Goal: Navigation & Orientation: Go to known website

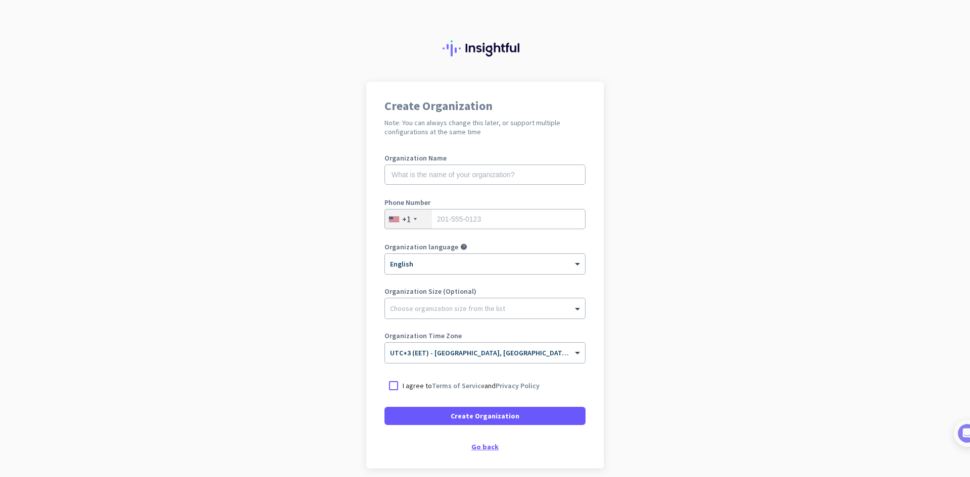
click at [486, 449] on div "Go back" at bounding box center [484, 446] width 201 height 7
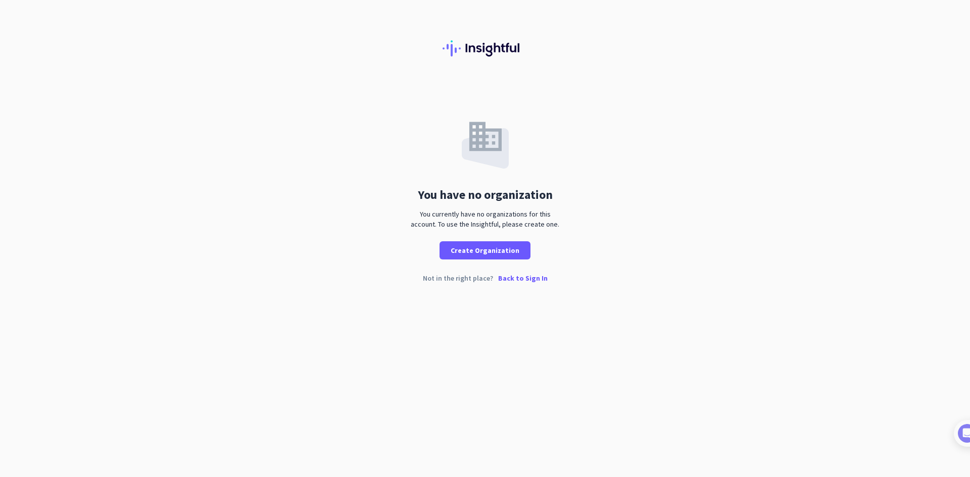
click at [523, 282] on p "Back to Sign In" at bounding box center [522, 278] width 49 height 7
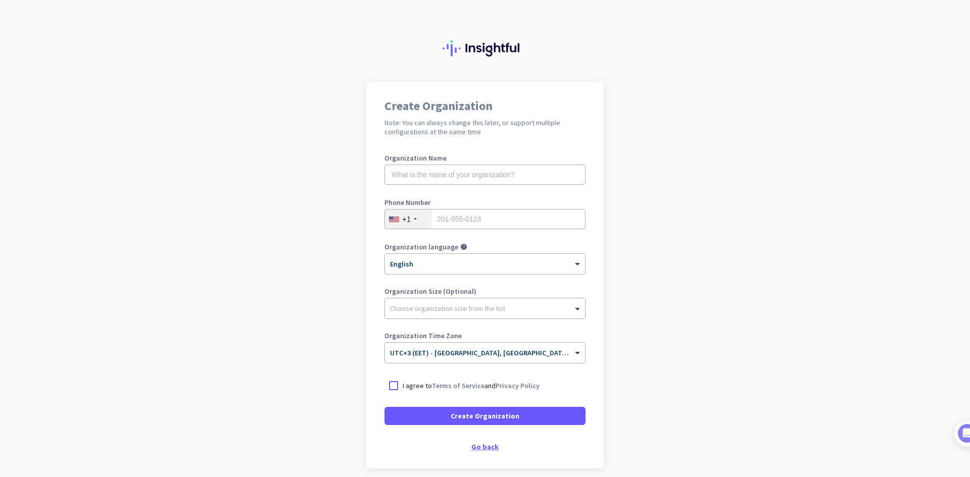
click at [481, 446] on div "Go back" at bounding box center [484, 446] width 201 height 7
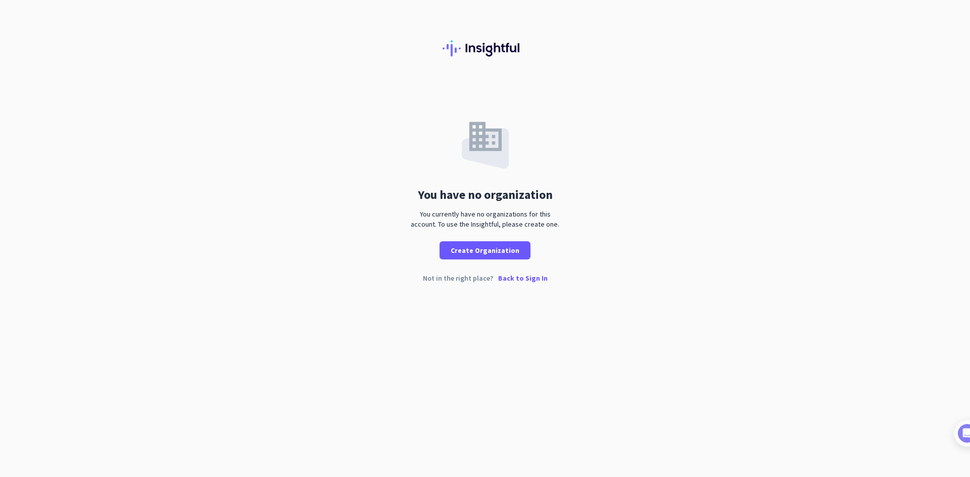
click at [526, 283] on div "Not in the right place? Back to Sign In" at bounding box center [485, 286] width 970 height 23
click at [525, 277] on p "Back to Sign In" at bounding box center [522, 278] width 49 height 7
